Goal: Transaction & Acquisition: Obtain resource

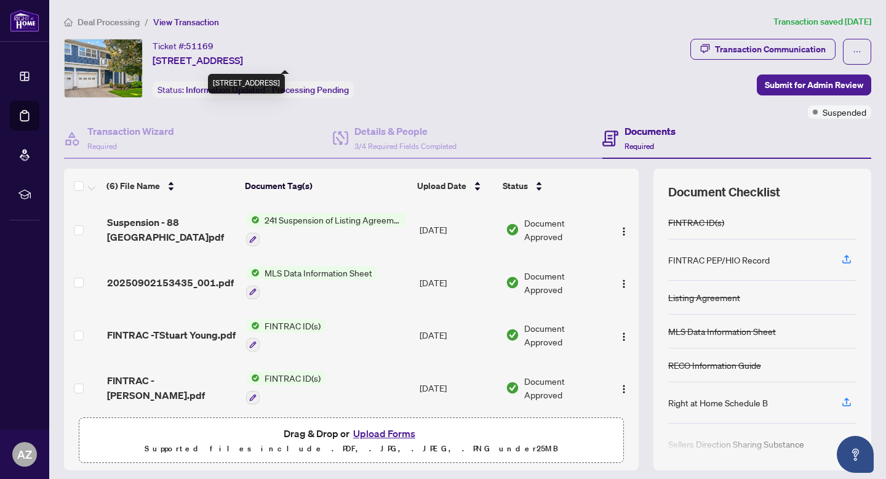
click at [110, 25] on span "Deal Processing" at bounding box center [109, 22] width 62 height 11
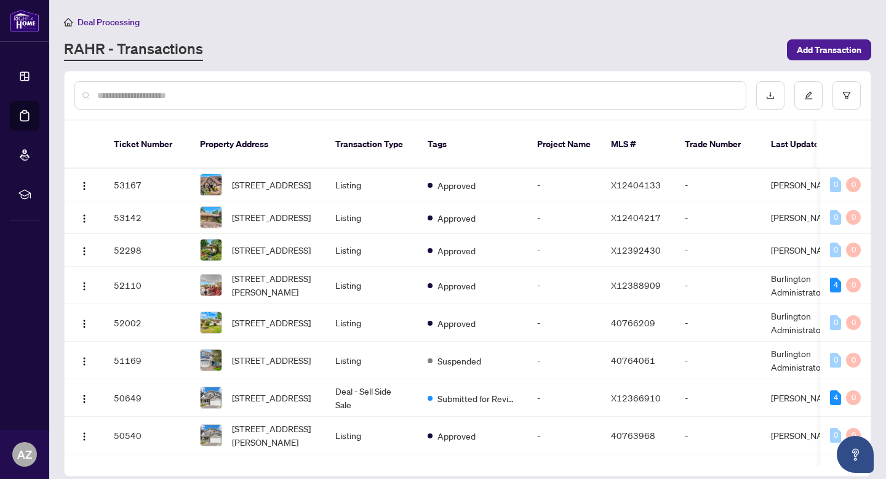
click at [233, 95] on input "text" at bounding box center [416, 96] width 639 height 14
type input "********"
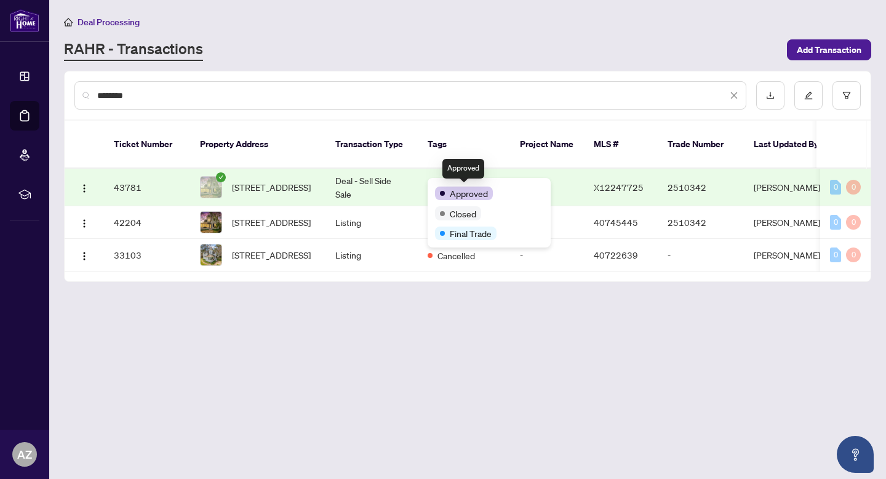
click at [303, 187] on span "[STREET_ADDRESS]" at bounding box center [271, 187] width 79 height 14
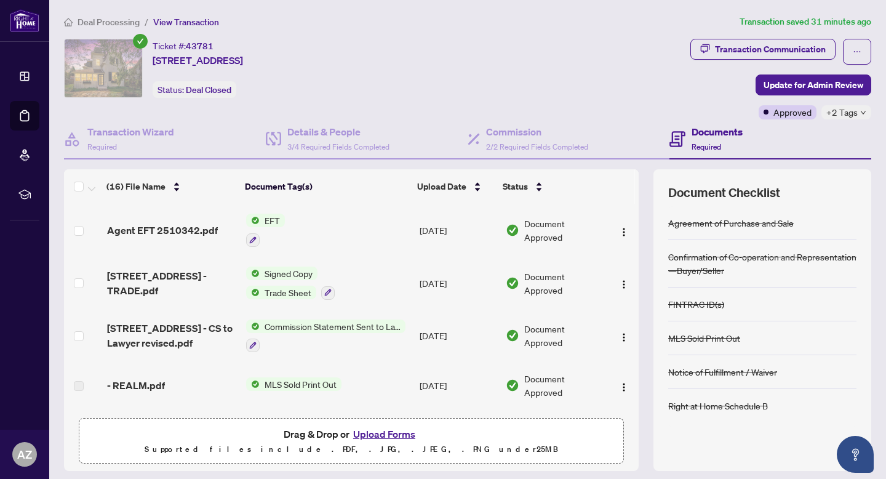
click at [214, 233] on span "Agent EFT 2510342.pdf" at bounding box center [162, 230] width 111 height 15
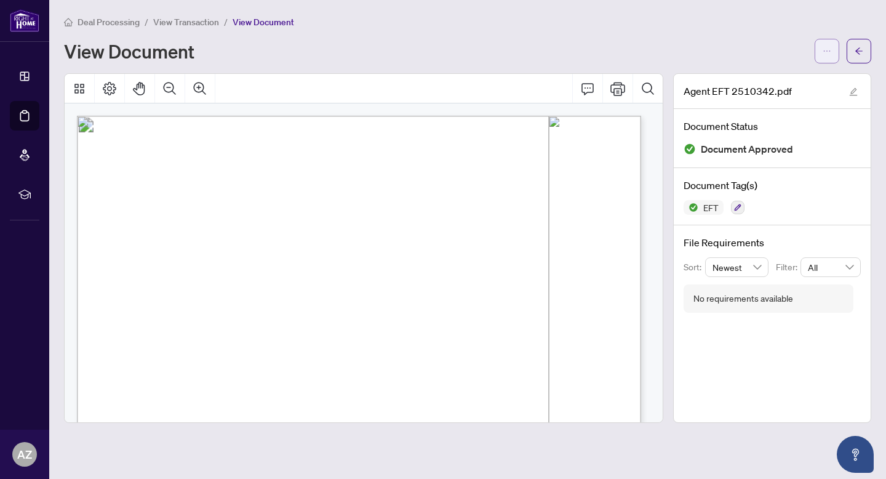
click at [829, 57] on span "button" at bounding box center [827, 51] width 9 height 20
click at [771, 74] on span "Download" at bounding box center [783, 78] width 94 height 14
click at [84, 36] on div "Deal Processing / View Transaction / View Document View Document" at bounding box center [467, 39] width 807 height 49
click at [91, 20] on span "Deal Processing" at bounding box center [109, 22] width 62 height 11
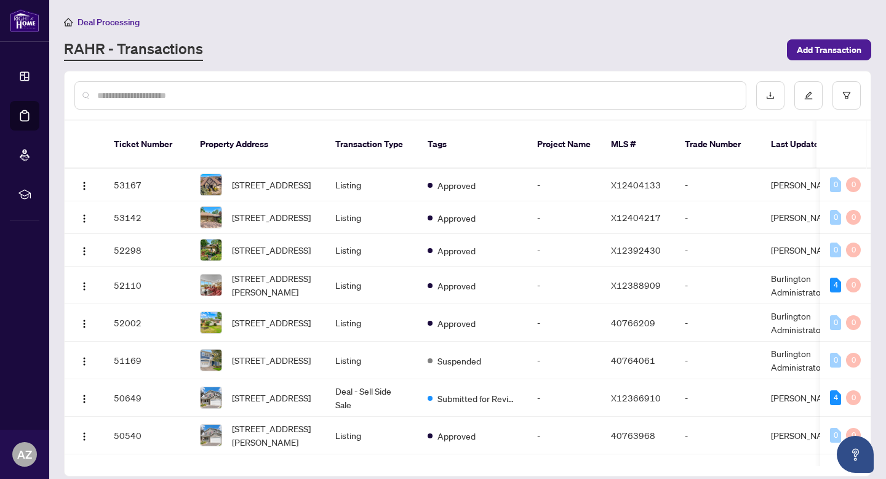
click at [202, 94] on input "text" at bounding box center [416, 96] width 639 height 14
type input "**********"
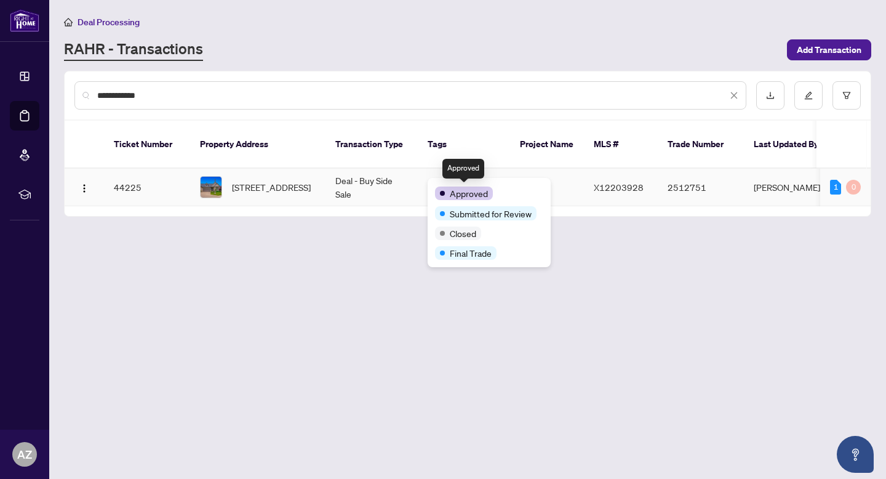
click at [354, 191] on td "Deal - Buy Side Sale" at bounding box center [372, 188] width 92 height 38
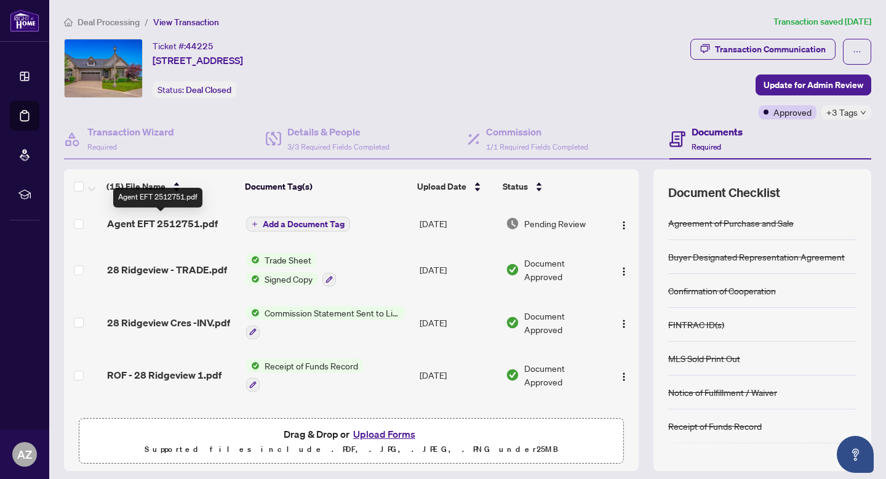
click at [197, 226] on span "Agent EFT 2512751.pdf" at bounding box center [162, 223] width 111 height 15
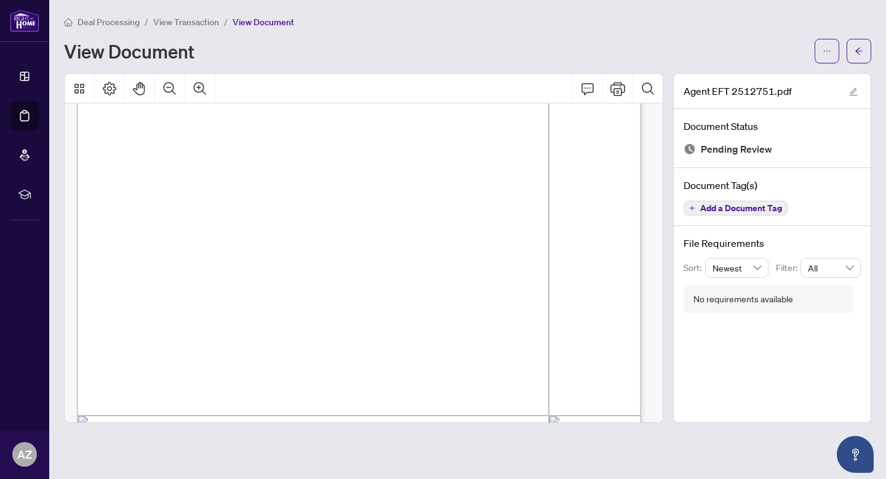
scroll to position [209, 0]
click at [821, 46] on button "button" at bounding box center [827, 51] width 25 height 25
click at [775, 81] on span "Download" at bounding box center [783, 78] width 94 height 14
click at [865, 46] on button "button" at bounding box center [859, 51] width 25 height 25
